Goal: Task Accomplishment & Management: Manage account settings

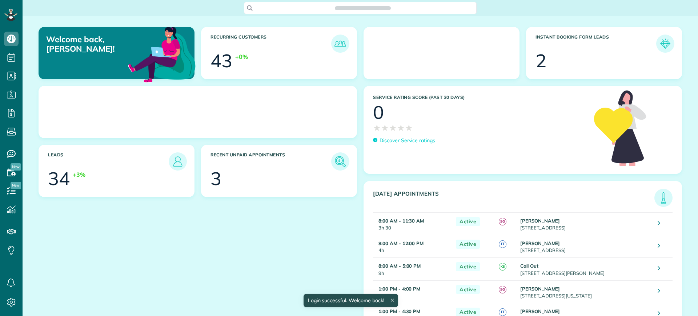
scroll to position [3, 3]
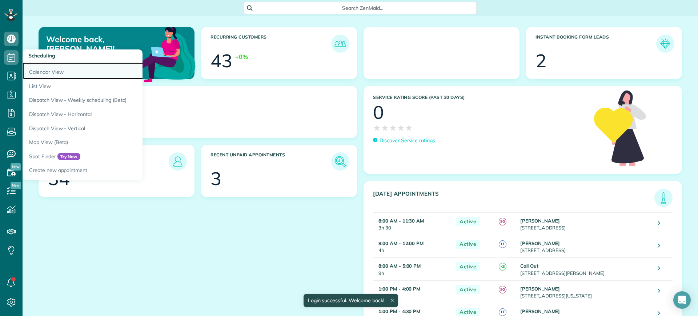
click at [41, 69] on link "Calendar View" at bounding box center [114, 71] width 182 height 17
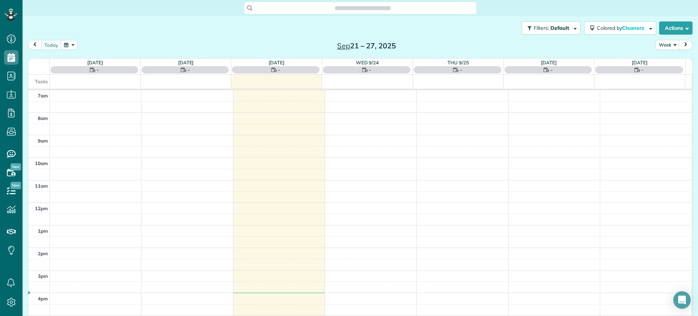
scroll to position [3, 3]
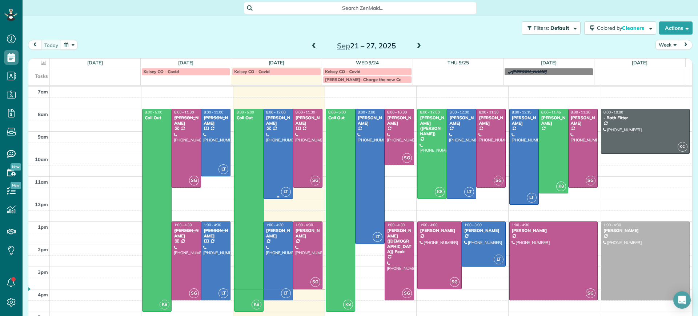
click at [264, 134] on div at bounding box center [278, 153] width 29 height 89
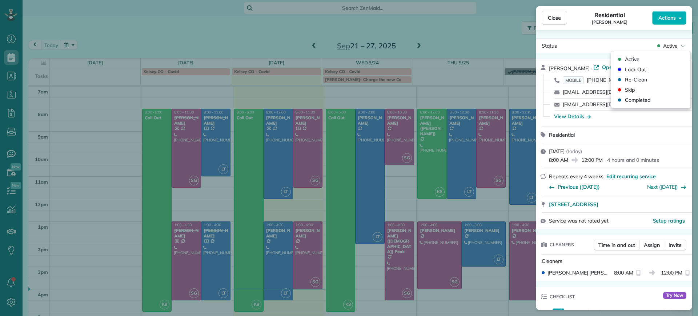
click at [671, 44] on span "Active" at bounding box center [670, 45] width 15 height 7
click at [630, 100] on span "Completed" at bounding box center [637, 99] width 25 height 7
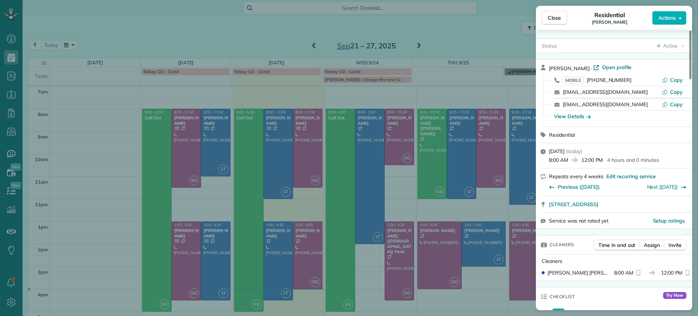
click at [290, 138] on div "Close Residential Bryan Killian Actions Status Active Bryan Killian · Open prof…" at bounding box center [349, 158] width 698 height 316
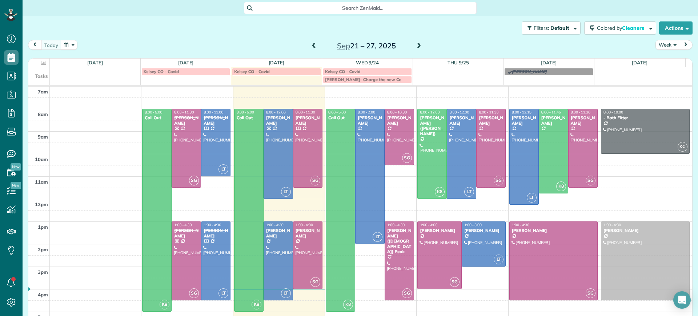
click at [300, 135] on td at bounding box center [371, 136] width 643 height 11
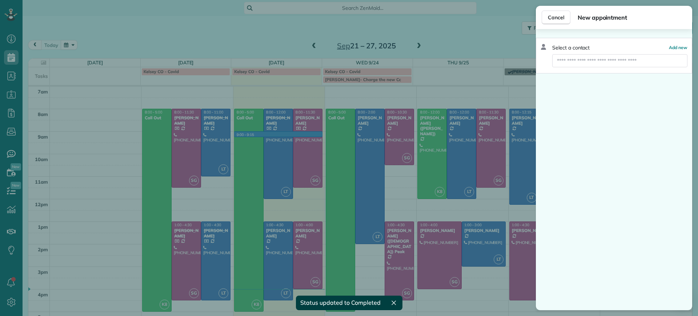
click at [379, 69] on div "Cancel New appointment Select a contact Add new" at bounding box center [349, 158] width 698 height 316
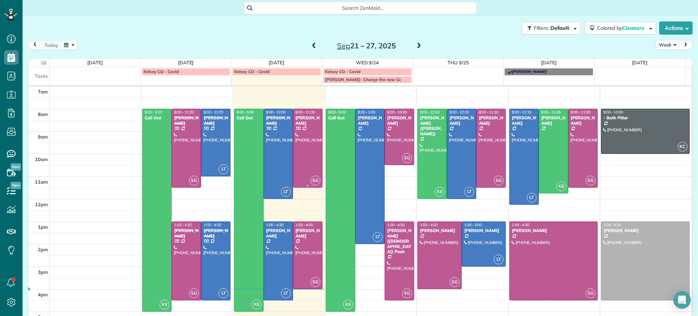
click at [307, 111] on span "8:00 - 11:30" at bounding box center [306, 112] width 20 height 5
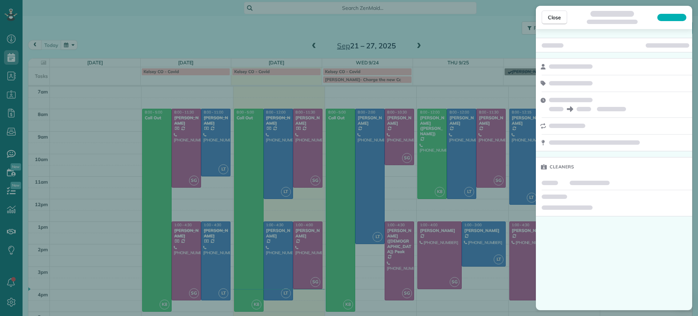
click at [671, 43] on div at bounding box center [668, 45] width 44 height 4
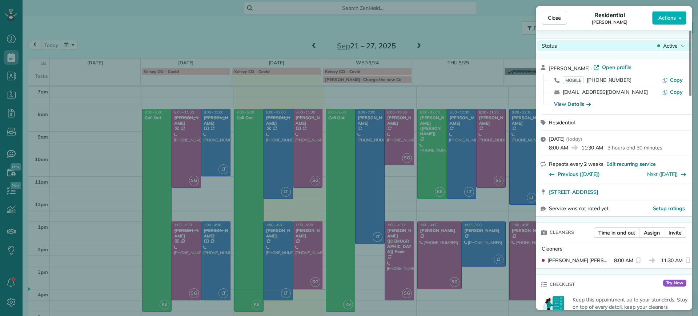
click at [678, 45] on div "Active" at bounding box center [671, 45] width 31 height 7
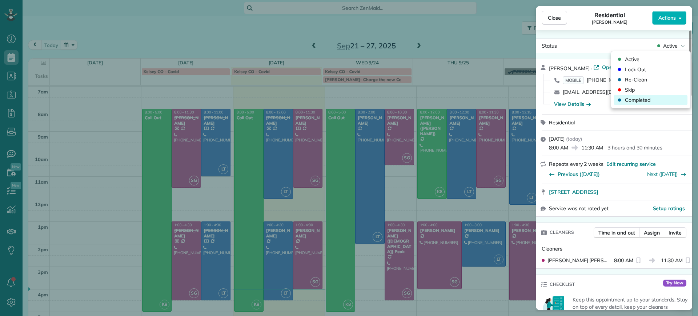
click at [653, 99] on div "Completed" at bounding box center [650, 100] width 73 height 10
click at [265, 265] on div "Close Residential Jennifer Johnson Actions Status Active Jennifer Johnson · Ope…" at bounding box center [349, 158] width 698 height 316
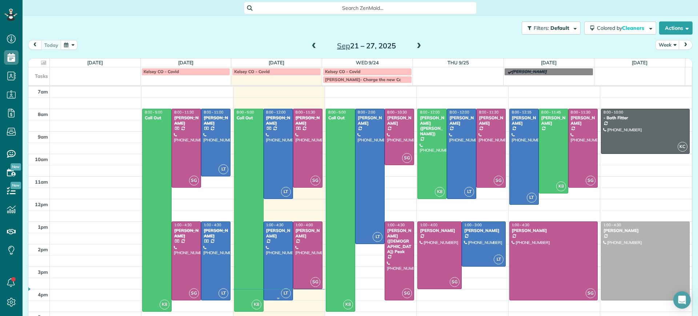
click at [268, 263] on div at bounding box center [278, 261] width 29 height 78
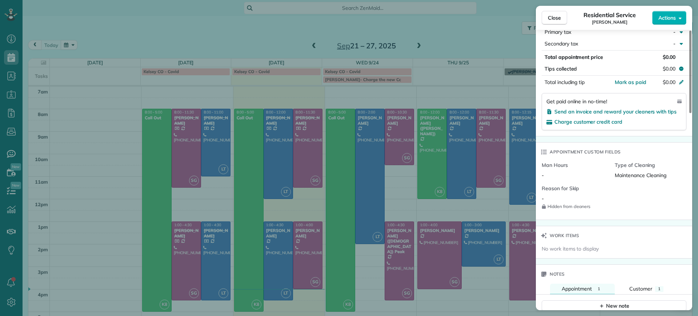
scroll to position [364, 0]
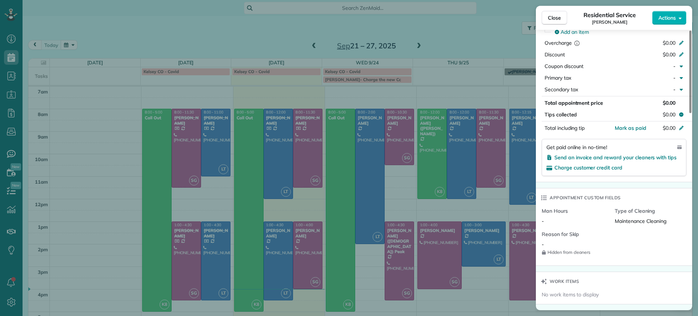
click at [670, 98] on div "Total appointment price $0.00" at bounding box center [614, 103] width 145 height 10
click at [670, 102] on span "$0.00" at bounding box center [669, 103] width 13 height 7
click at [671, 41] on span "$0.00" at bounding box center [669, 43] width 13 height 7
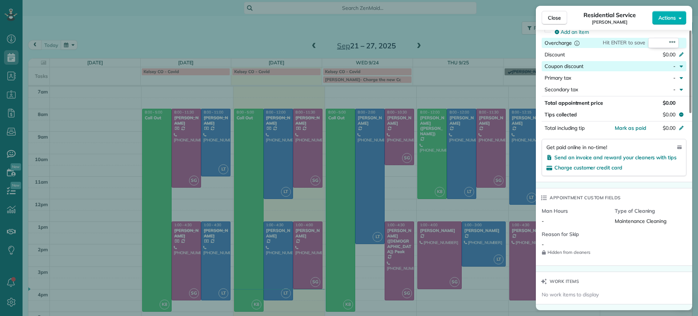
type input "***"
click at [639, 33] on div "Add an item" at bounding box center [619, 31] width 129 height 7
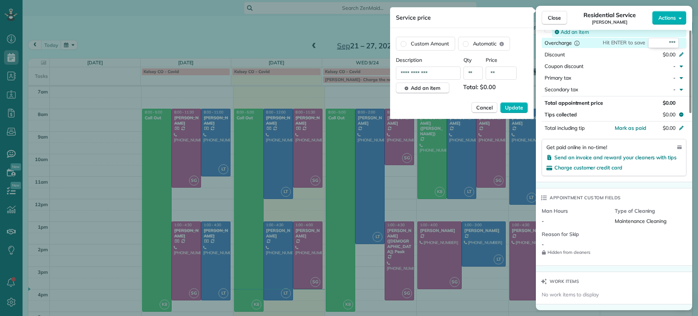
click at [639, 33] on div "Add an item" at bounding box center [619, 31] width 129 height 7
click at [514, 107] on span "Update" at bounding box center [514, 107] width 18 height 7
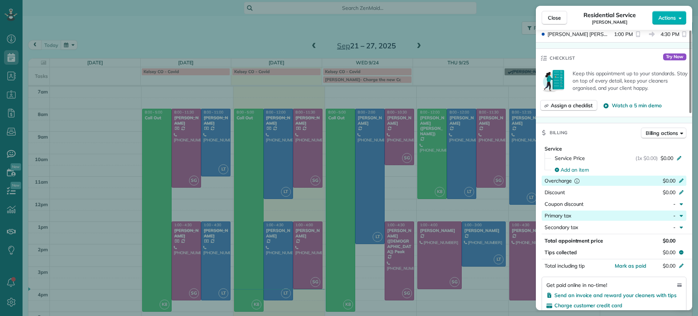
scroll to position [272, 0]
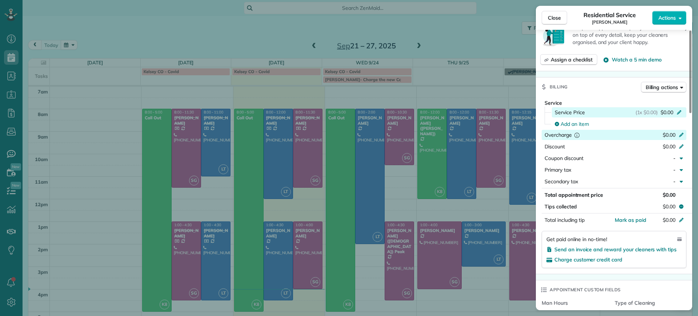
click at [666, 112] on span "$0.00" at bounding box center [667, 112] width 13 height 7
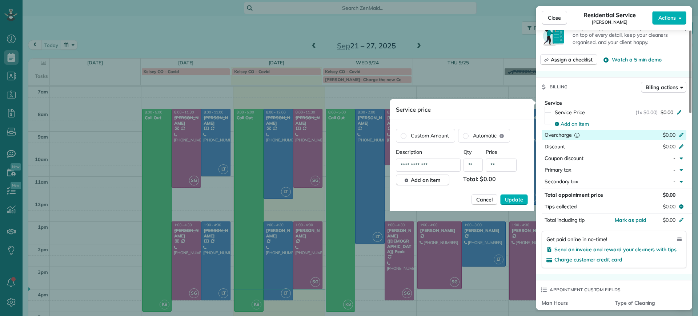
click at [494, 165] on input "**" at bounding box center [501, 165] width 31 height 13
click at [498, 167] on input "**" at bounding box center [501, 165] width 31 height 13
type input "****"
click at [518, 197] on span "Update" at bounding box center [514, 199] width 18 height 7
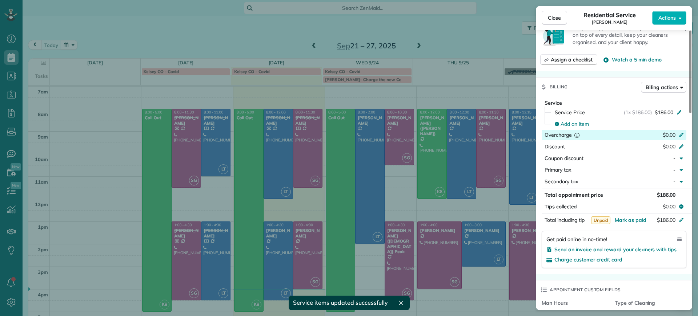
scroll to position [364, 0]
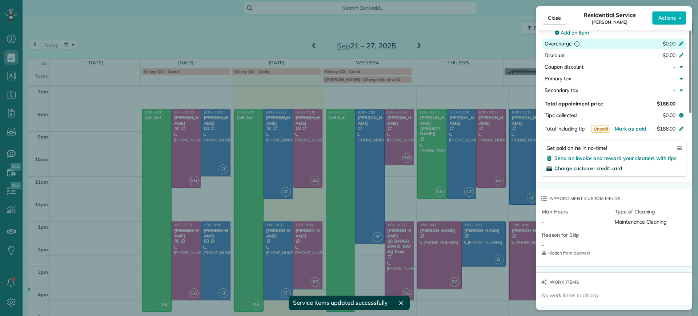
click at [584, 168] on span "Charge customer credit card" at bounding box center [589, 168] width 68 height 7
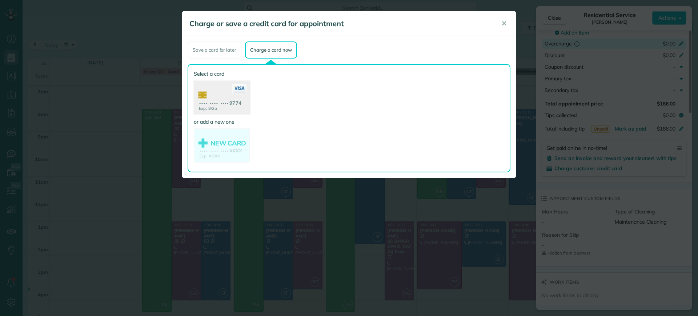
click at [234, 113] on use at bounding box center [222, 98] width 56 height 35
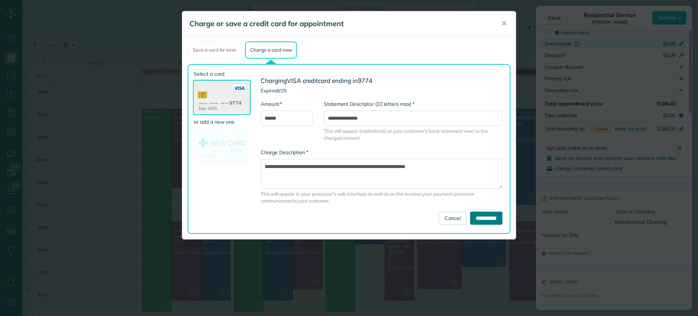
click at [478, 220] on input "**********" at bounding box center [486, 218] width 32 height 13
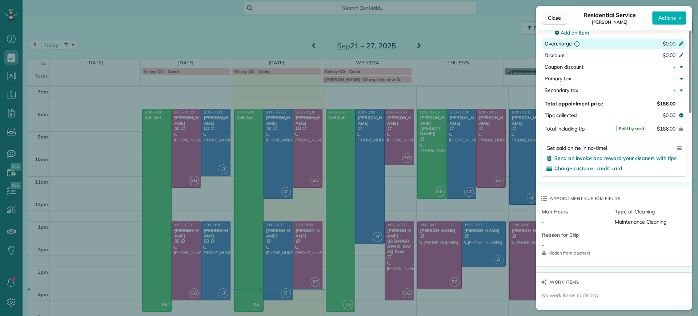
click at [555, 18] on span "Close" at bounding box center [554, 17] width 13 height 7
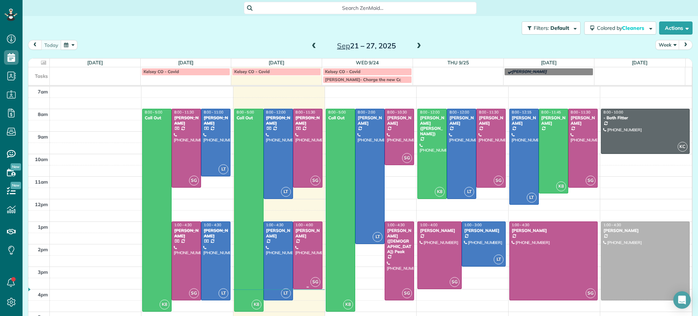
click at [301, 252] on div at bounding box center [308, 255] width 29 height 67
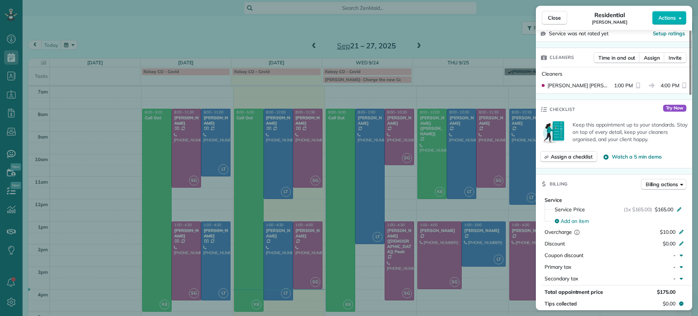
scroll to position [274, 0]
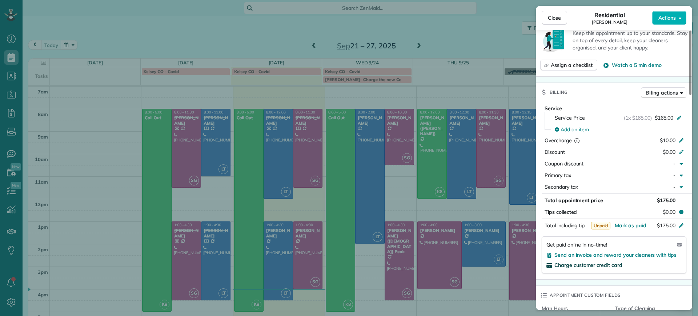
click at [604, 263] on span "Charge customer credit card" at bounding box center [589, 265] width 68 height 7
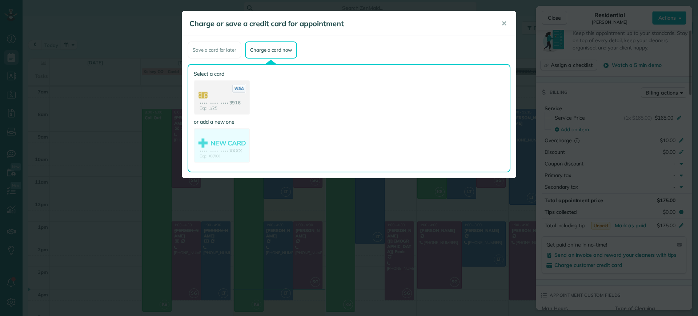
click at [220, 107] on use at bounding box center [222, 98] width 55 height 34
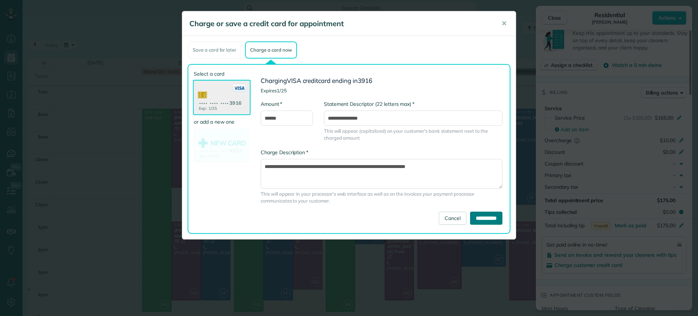
click at [486, 220] on input "**********" at bounding box center [486, 218] width 32 height 13
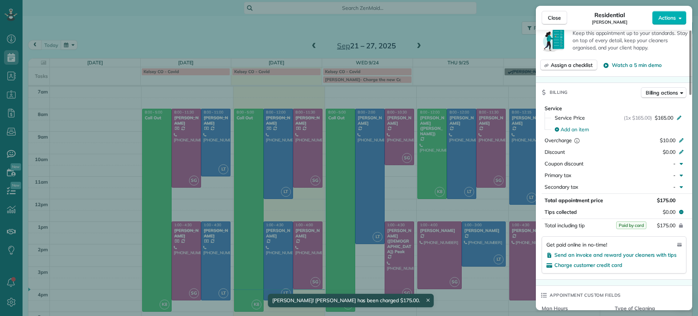
click at [367, 251] on div "Close Residential Tracy Jones Actions Status Active Tracy Jones · Open profile …" at bounding box center [349, 158] width 698 height 316
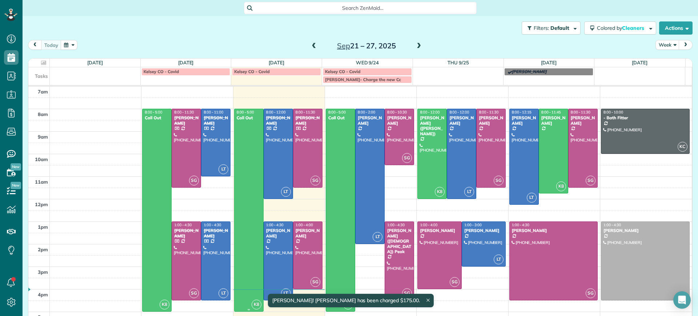
click at [259, 255] on div at bounding box center [249, 210] width 29 height 202
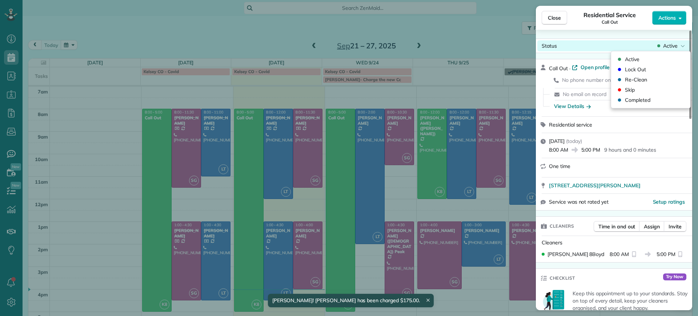
click at [681, 44] on icon at bounding box center [683, 45] width 4 height 7
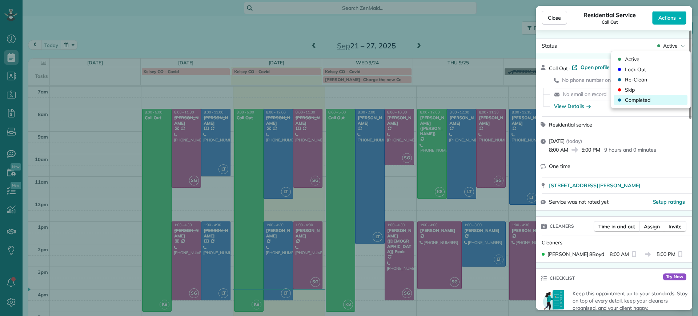
click at [642, 99] on span "Completed" at bounding box center [637, 99] width 25 height 7
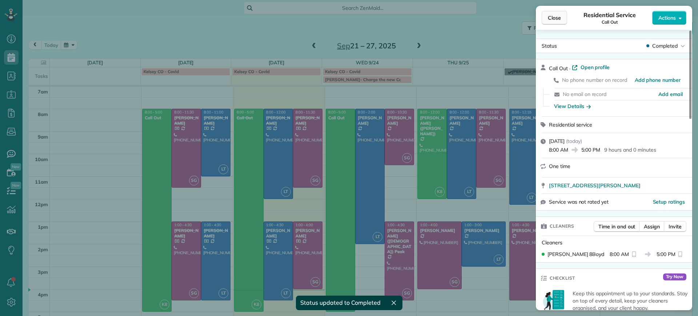
click at [557, 15] on span "Close" at bounding box center [554, 17] width 13 height 7
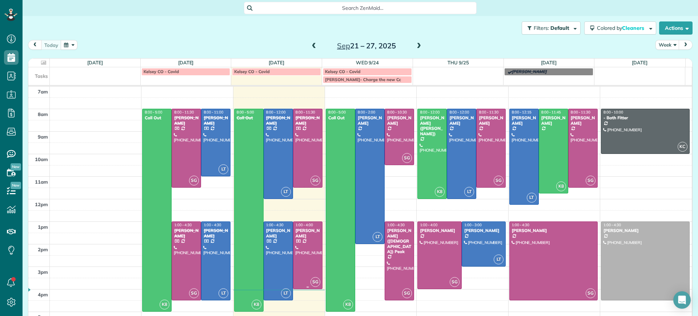
click at [300, 254] on div at bounding box center [308, 255] width 29 height 67
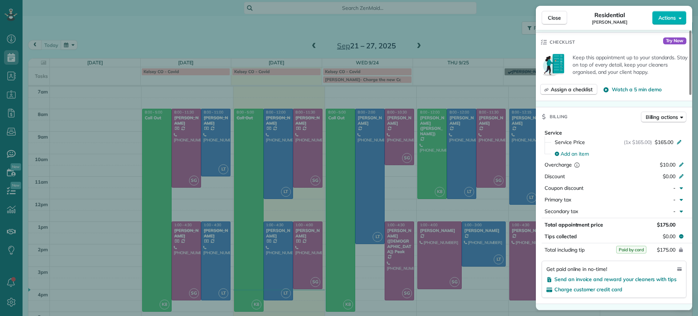
scroll to position [274, 0]
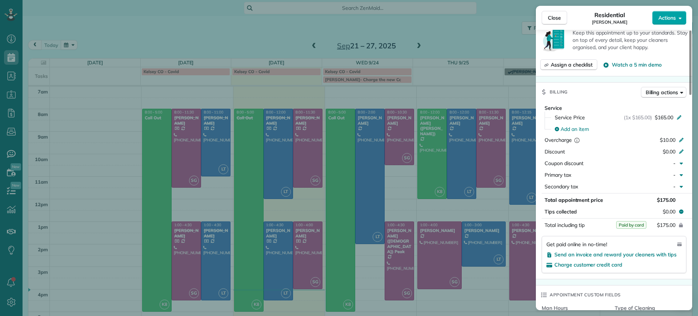
click at [670, 22] on button "Actions" at bounding box center [669, 18] width 34 height 14
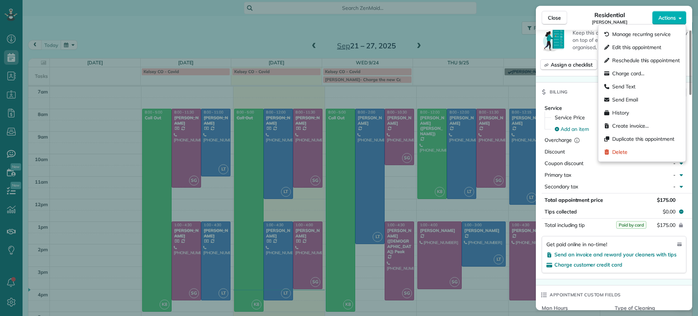
click at [578, 101] on div "Service Service Price (1x $165.00) $165.00 Add an item Overcharge $10.00 Discou…" at bounding box center [614, 189] width 156 height 177
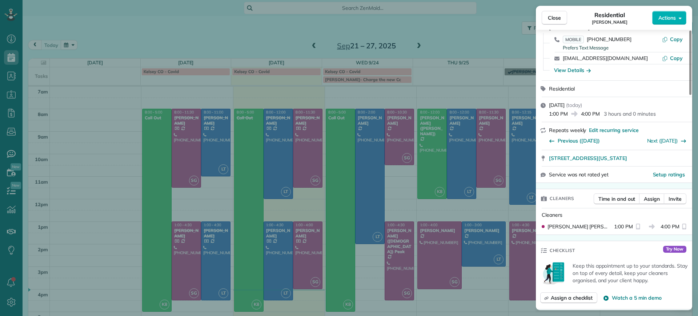
scroll to position [0, 0]
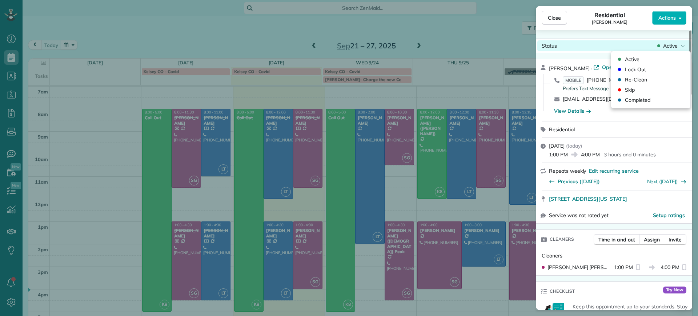
click at [666, 43] on span "Active" at bounding box center [670, 45] width 15 height 7
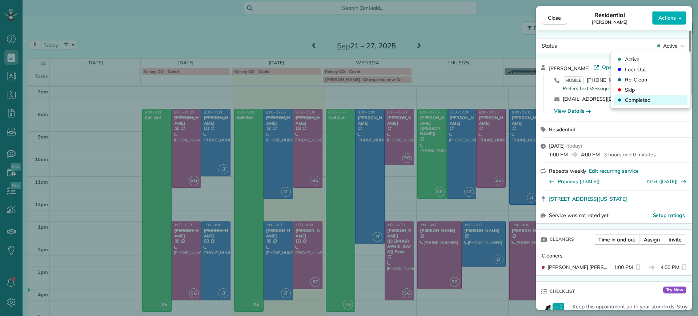
click at [638, 100] on span "Completed" at bounding box center [637, 99] width 25 height 7
click at [302, 45] on div "Close Residential Tracy Jones Actions Status Completed Tracy Jones · Open profi…" at bounding box center [349, 158] width 698 height 316
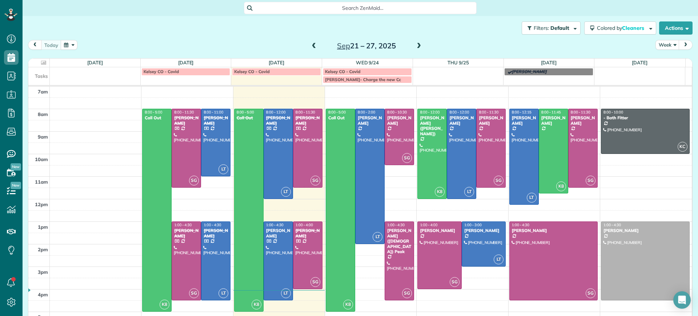
click at [415, 44] on span at bounding box center [419, 46] width 8 height 7
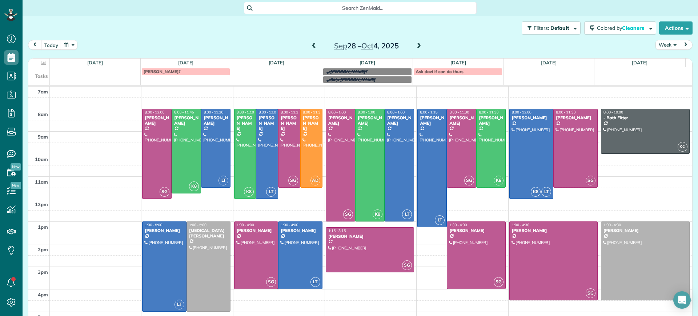
click at [415, 45] on span at bounding box center [419, 46] width 8 height 7
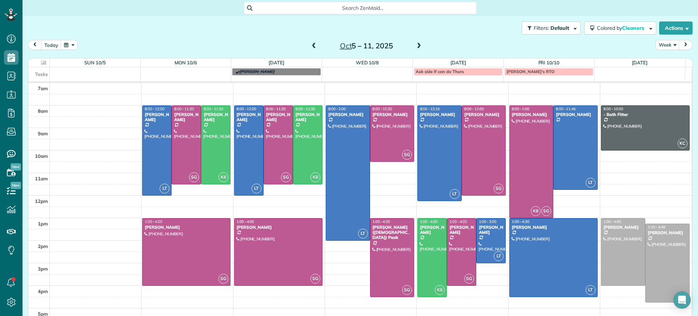
click at [416, 48] on span at bounding box center [419, 46] width 8 height 7
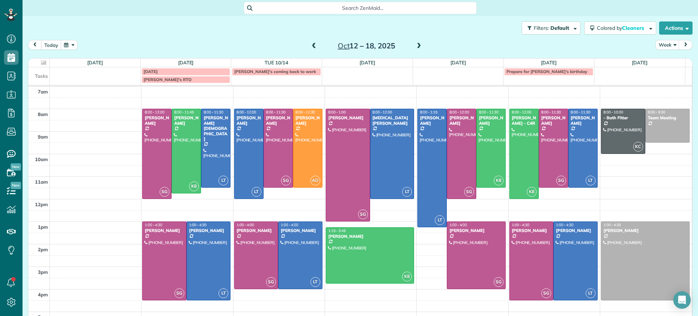
click at [310, 47] on span at bounding box center [314, 46] width 8 height 7
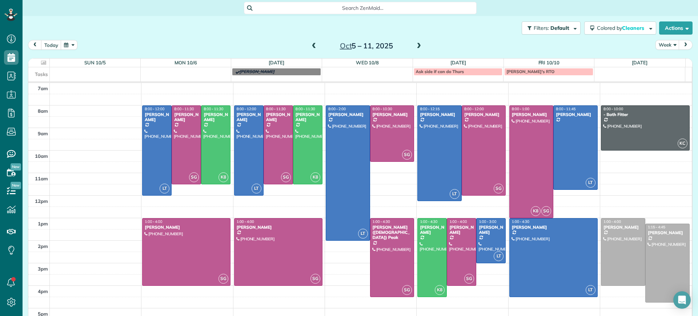
click at [417, 47] on span at bounding box center [419, 46] width 8 height 7
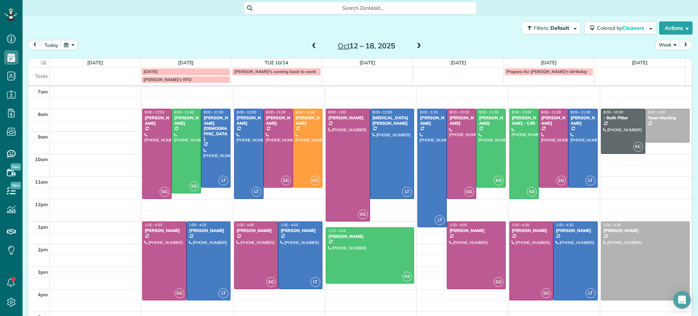
click at [415, 45] on span at bounding box center [419, 46] width 8 height 7
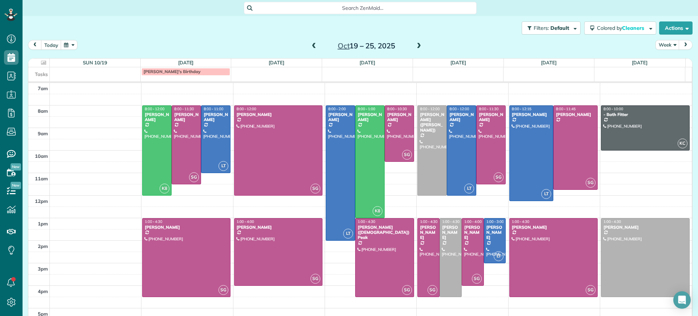
click at [312, 45] on span at bounding box center [314, 46] width 8 height 7
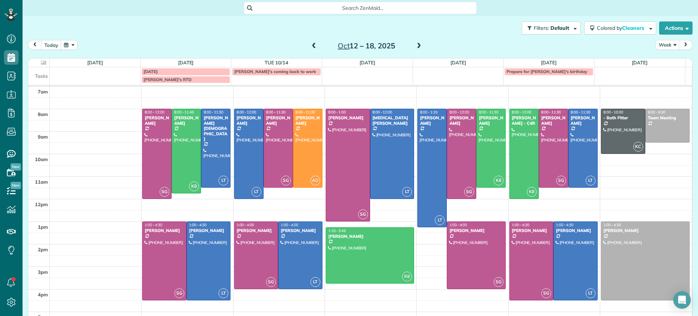
click at [312, 45] on span at bounding box center [314, 46] width 8 height 7
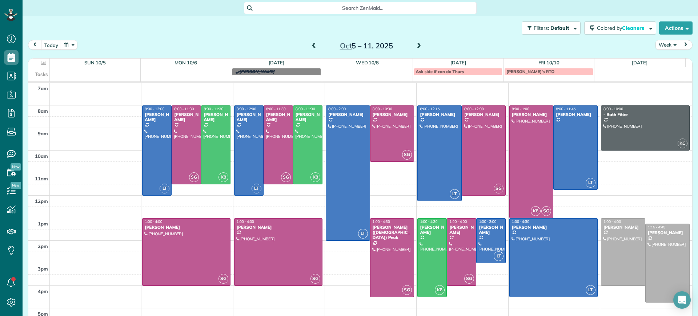
click at [312, 45] on span at bounding box center [314, 46] width 8 height 7
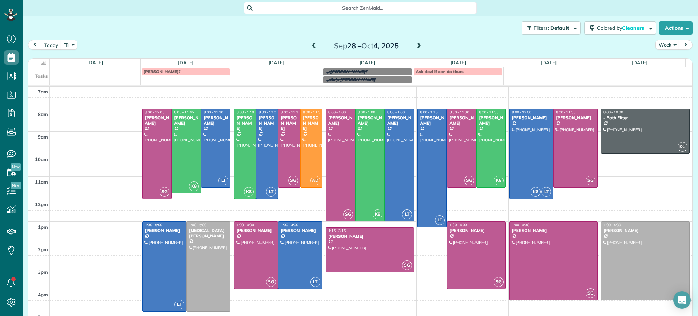
click at [415, 47] on span at bounding box center [419, 46] width 8 height 7
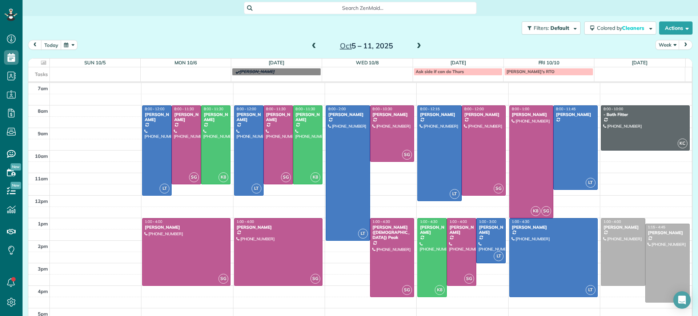
click at [415, 47] on span at bounding box center [419, 46] width 8 height 7
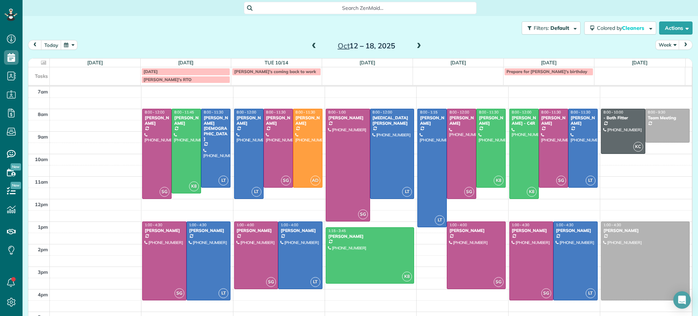
click at [416, 43] on span at bounding box center [419, 46] width 8 height 7
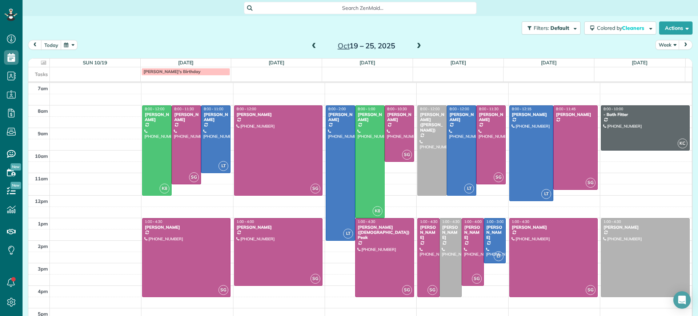
click at [310, 44] on span at bounding box center [314, 46] width 8 height 7
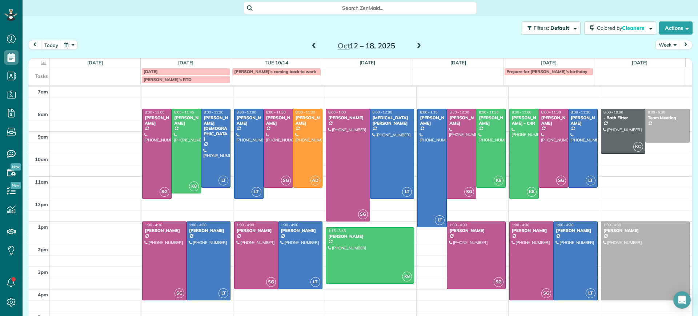
click at [310, 47] on span at bounding box center [314, 46] width 8 height 7
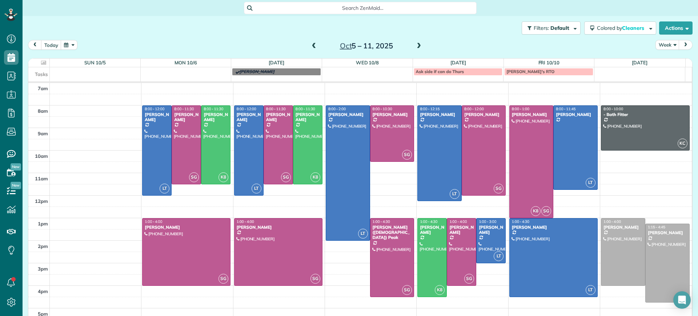
click at [310, 47] on span at bounding box center [314, 46] width 8 height 7
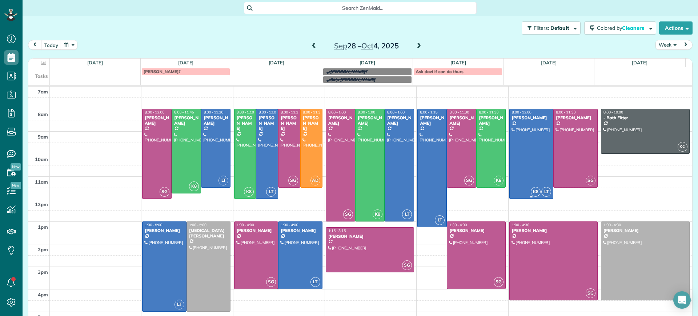
click at [526, 159] on div at bounding box center [532, 153] width 44 height 89
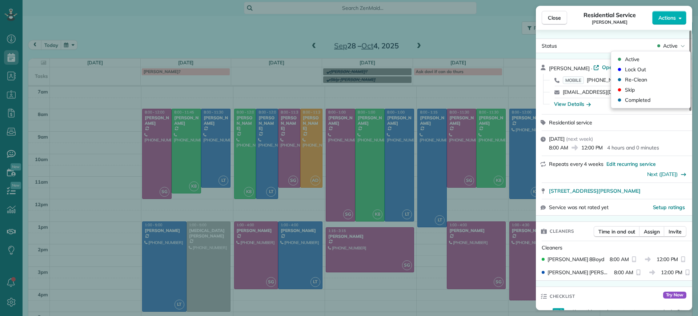
click at [676, 49] on span "Active" at bounding box center [670, 45] width 15 height 7
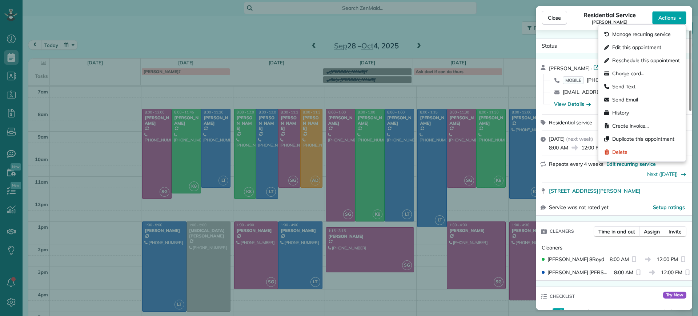
click at [673, 20] on span "Actions" at bounding box center [667, 17] width 17 height 7
click at [651, 46] on span "Edit this appointment" at bounding box center [636, 47] width 49 height 7
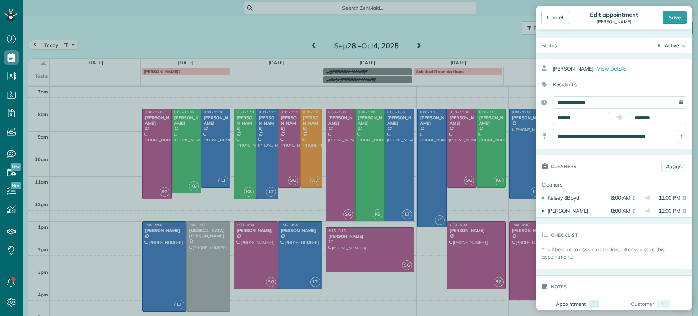
click at [662, 166] on link "Assign" at bounding box center [674, 166] width 25 height 11
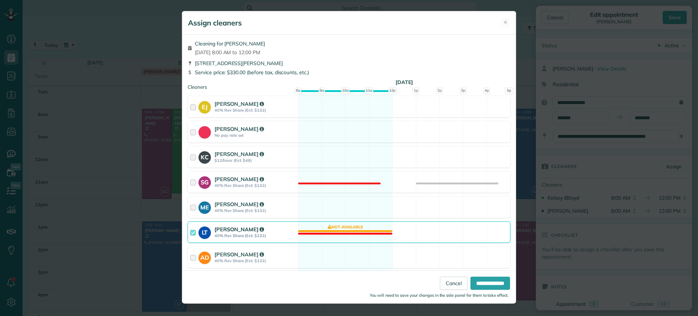
click at [367, 235] on div "LT Laura Thaller 40% Rev Share (Est: $132) Not available" at bounding box center [349, 231] width 323 height 21
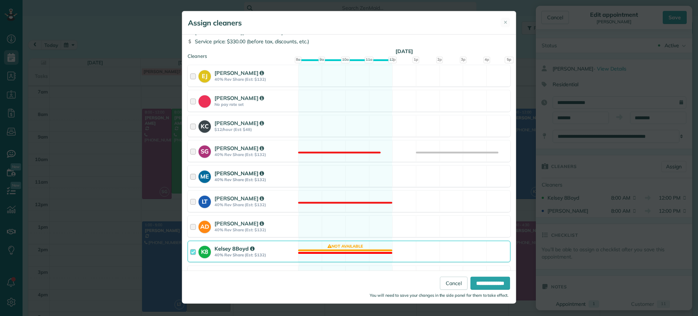
scroll to position [45, 0]
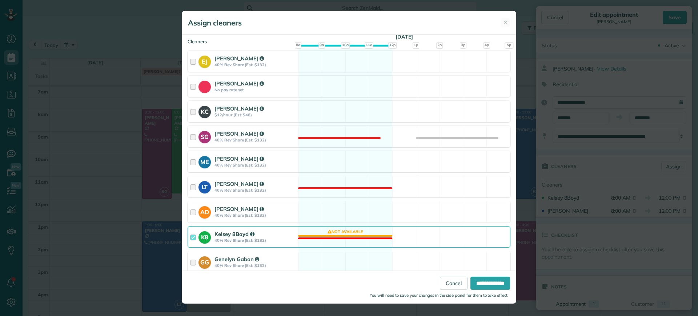
click at [356, 245] on div "K8 Kelsey 8Boyd 40% Rev Share (Est: $132) Not available" at bounding box center [349, 236] width 323 height 21
click at [494, 287] on input "**********" at bounding box center [491, 283] width 40 height 13
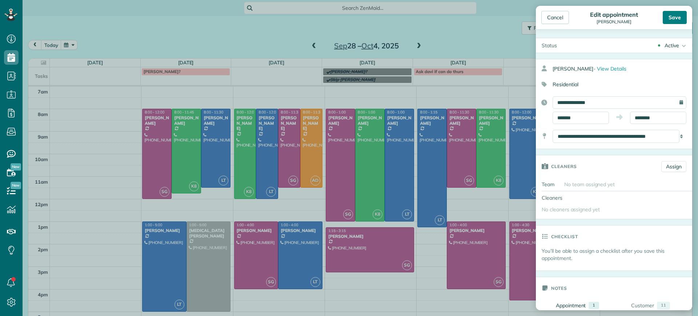
click at [683, 14] on div "Save" at bounding box center [675, 17] width 24 height 13
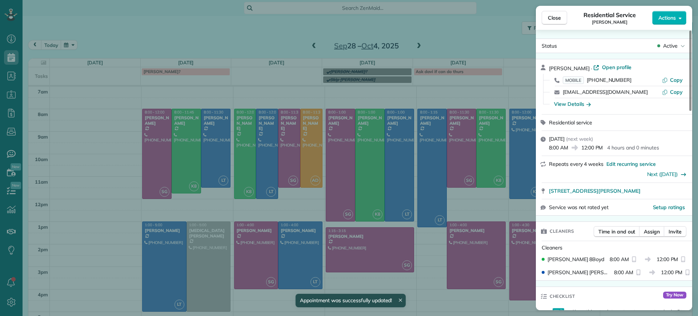
click at [488, 27] on div "Close Residential Service Carol Anne Ziolkowski Actions Status Active Carol Ann…" at bounding box center [349, 158] width 698 height 316
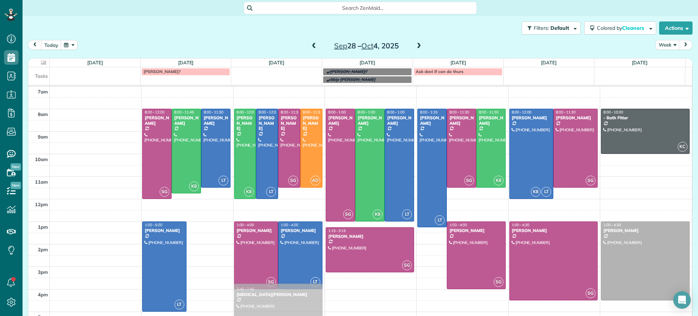
scroll to position [4, 0]
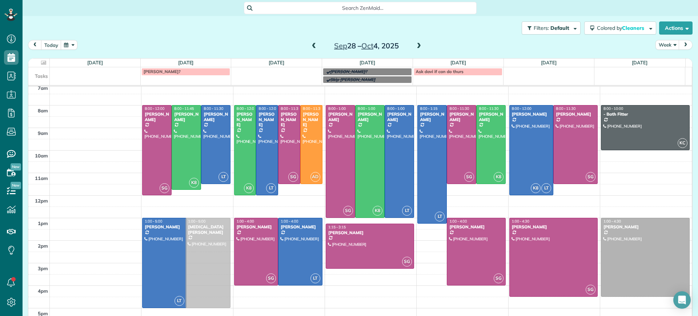
drag, startPoint x: 205, startPoint y: 260, endPoint x: 214, endPoint y: 260, distance: 9.1
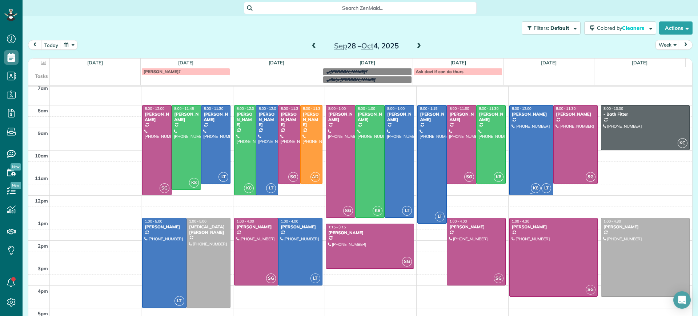
click at [515, 124] on div at bounding box center [532, 149] width 44 height 89
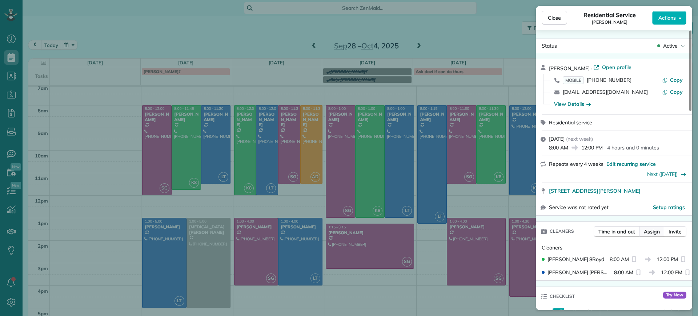
click at [651, 229] on span "Assign" at bounding box center [652, 231] width 16 height 7
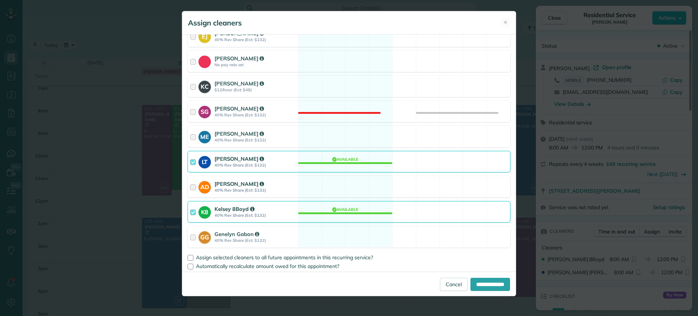
scroll to position [73, 0]
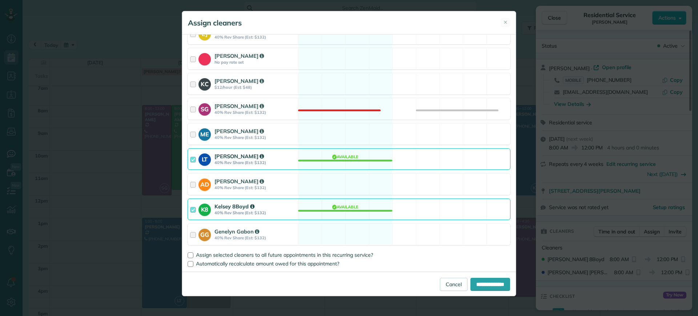
click at [327, 168] on div "LT Laura Thaller 40% Rev Share (Est: $132) Available" at bounding box center [349, 158] width 323 height 21
click at [368, 208] on div "K8 Kelsey 8Boyd 40% Rev Share (Est: $132) Available" at bounding box center [349, 209] width 323 height 21
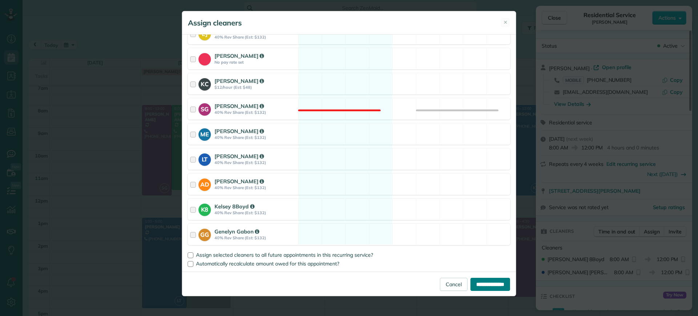
click at [476, 283] on input "**********" at bounding box center [491, 284] width 40 height 13
type input "**********"
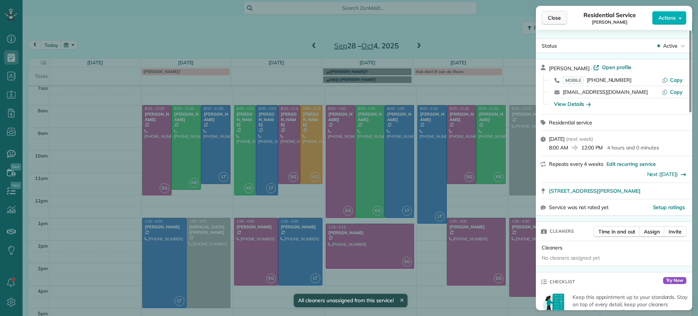
click at [552, 17] on span "Close" at bounding box center [554, 17] width 13 height 7
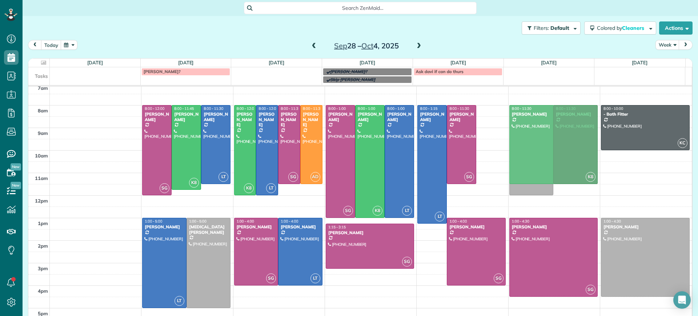
drag, startPoint x: 479, startPoint y: 136, endPoint x: 560, endPoint y: 135, distance: 81.9
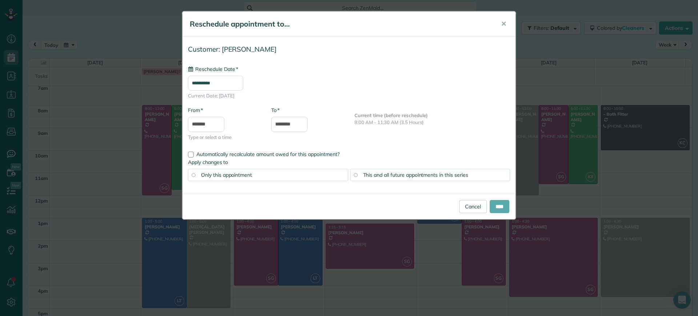
type input "**********"
click at [496, 207] on input "****" at bounding box center [500, 206] width 20 height 13
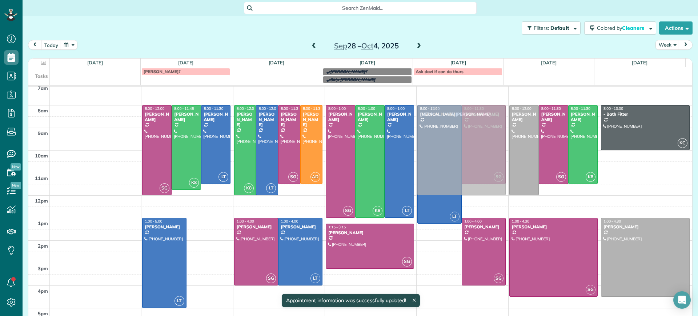
drag, startPoint x: 193, startPoint y: 259, endPoint x: 483, endPoint y: 147, distance: 310.1
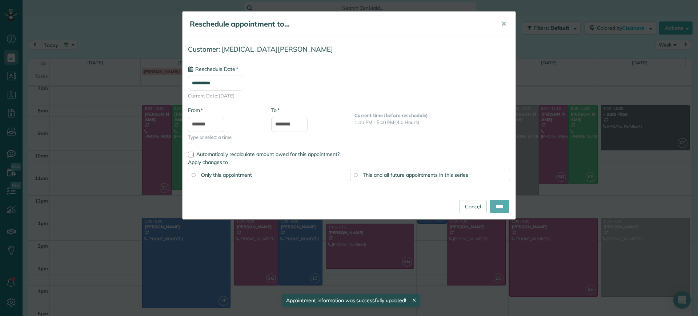
type input "**********"
click at [498, 204] on input "****" at bounding box center [500, 206] width 20 height 13
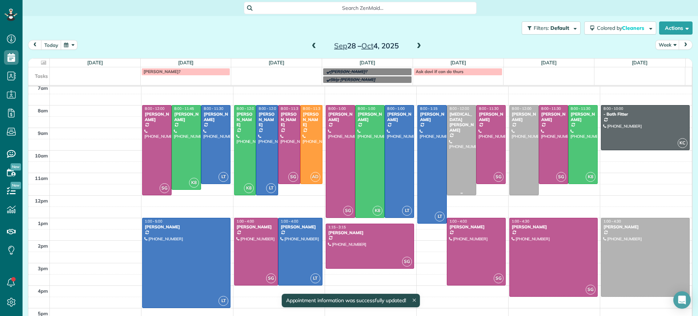
click at [453, 142] on div at bounding box center [461, 149] width 29 height 89
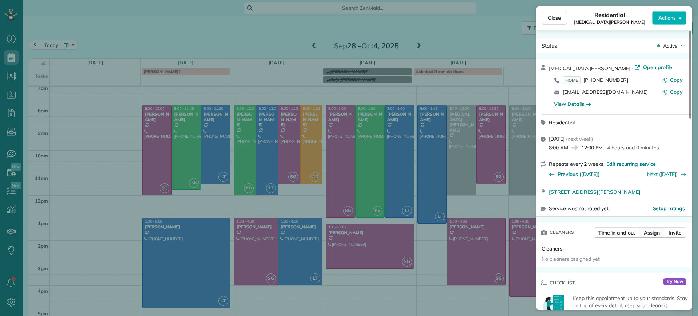
click at [646, 231] on span "Assign" at bounding box center [652, 232] width 16 height 7
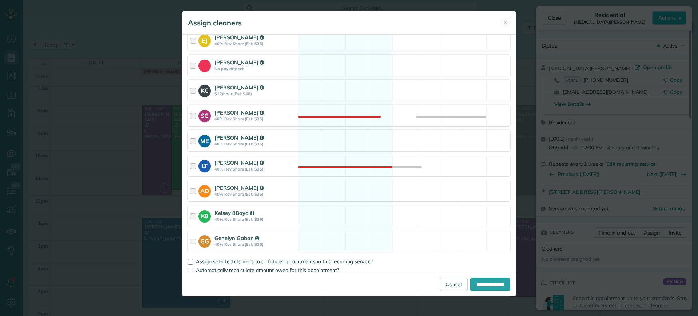
scroll to position [103, 0]
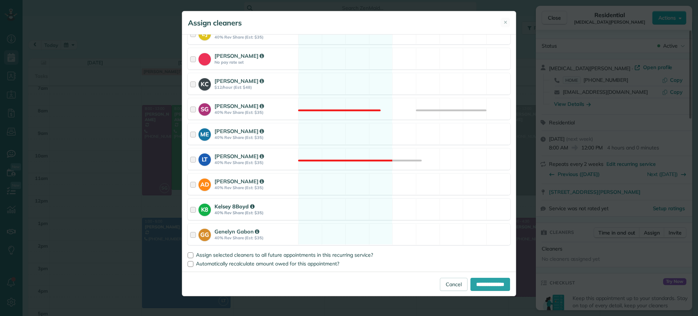
click at [343, 211] on div "K8 Kelsey 8Boyd 40% Rev Share (Est: $35) Available" at bounding box center [349, 209] width 323 height 21
drag, startPoint x: 484, startPoint y: 284, endPoint x: 481, endPoint y: 280, distance: 5.4
click at [484, 284] on input "**********" at bounding box center [491, 284] width 40 height 13
type input "**********"
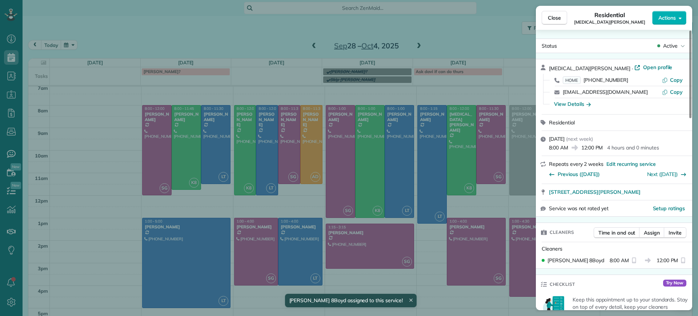
click at [218, 27] on div "Close Residential Alli Robbins Actions Status Active Alli Robbins · Open profil…" at bounding box center [349, 158] width 698 height 316
